Goal: Navigation & Orientation: Find specific page/section

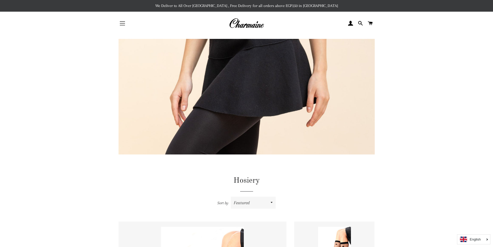
click at [121, 21] on span "button" at bounding box center [122, 21] width 5 height 1
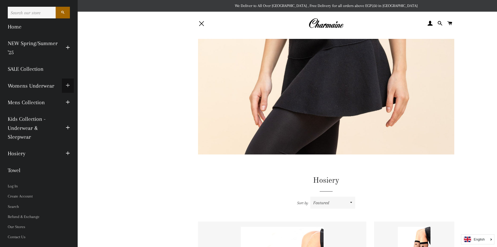
click at [70, 79] on button "Expand submenu Womens Underwear Collapse submenu Womens Underwear" at bounding box center [68, 85] width 12 height 14
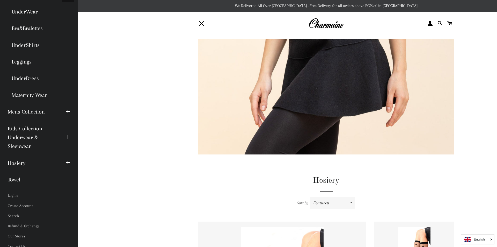
scroll to position [95, 0]
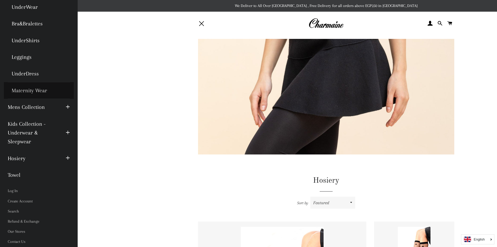
click at [19, 92] on link "Maternity Wear" at bounding box center [39, 90] width 70 height 17
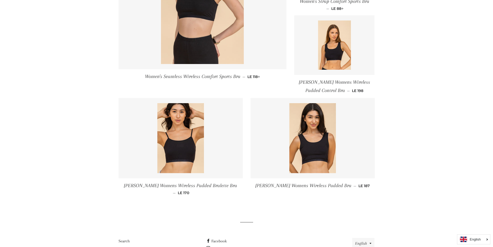
scroll to position [181, 0]
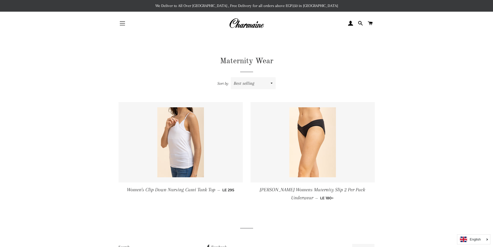
click at [118, 24] on button "Site navigation" at bounding box center [122, 23] width 13 height 13
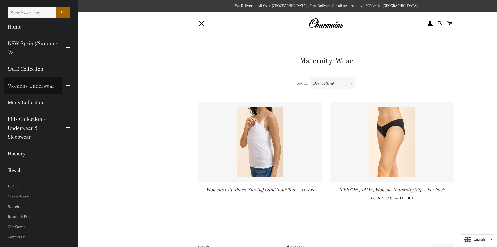
click at [44, 85] on link "Womens Underwear" at bounding box center [33, 85] width 58 height 17
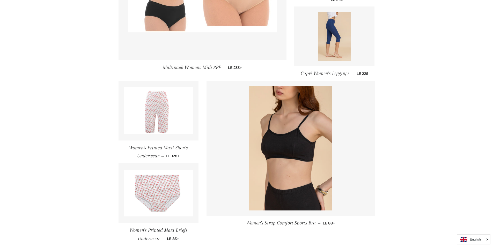
scroll to position [719, 0]
